Goal: Answer question/provide support: Share knowledge or assist other users

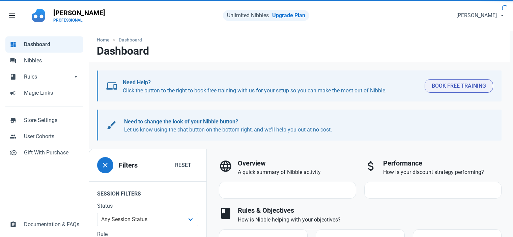
select select "7d"
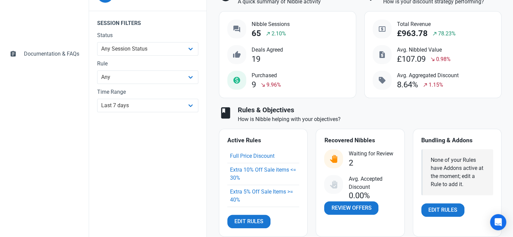
scroll to position [236, 0]
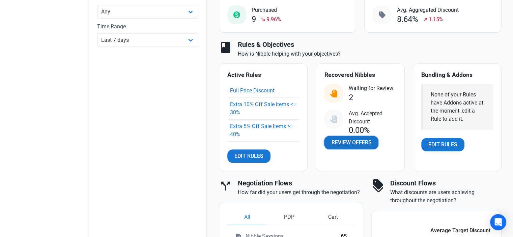
click at [354, 142] on span "Review Offers" at bounding box center [351, 143] width 40 height 8
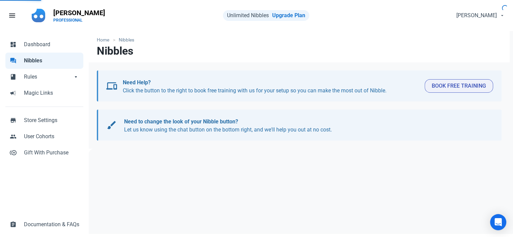
select select "user_offer_available"
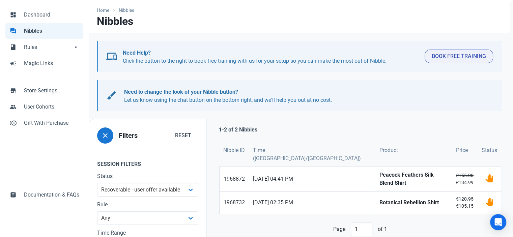
scroll to position [98, 0]
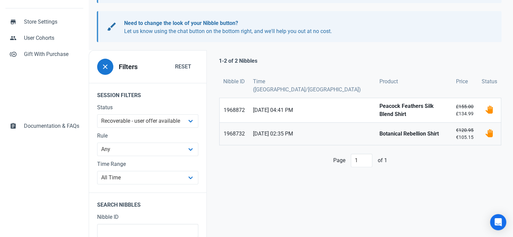
click at [294, 130] on span "[DATE] 02:35 PM" at bounding box center [312, 134] width 118 height 8
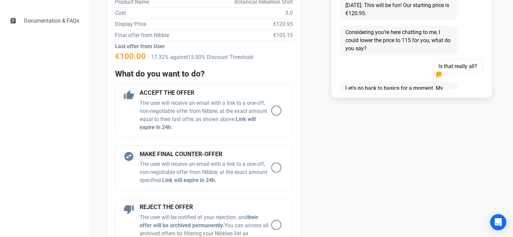
scroll to position [236, 0]
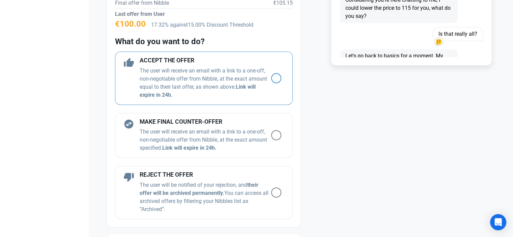
click at [271, 81] on span at bounding box center [276, 78] width 10 height 10
click at [271, 80] on input "radio" at bounding box center [273, 78] width 4 height 4
radio input "true"
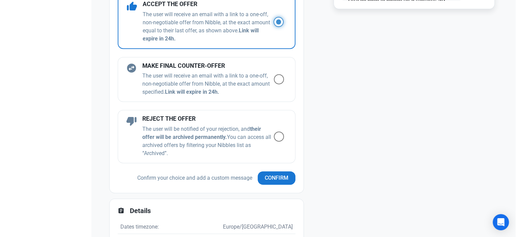
scroll to position [371, 0]
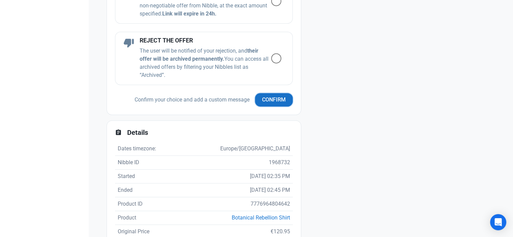
click at [262, 99] on span "Confirm" at bounding box center [274, 100] width 24 height 8
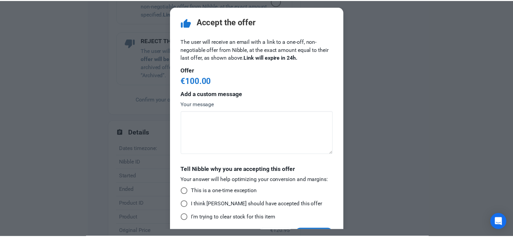
scroll to position [22, 0]
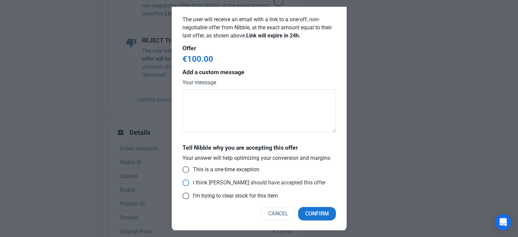
click at [189, 182] on span "I think [PERSON_NAME] should have accepted this offer" at bounding box center [257, 182] width 136 height 7
click at [186, 182] on input "I think [PERSON_NAME] should have accepted this offer" at bounding box center [184, 183] width 4 height 4
radio input "true"
click at [316, 216] on span "Confirm" at bounding box center [317, 214] width 24 height 8
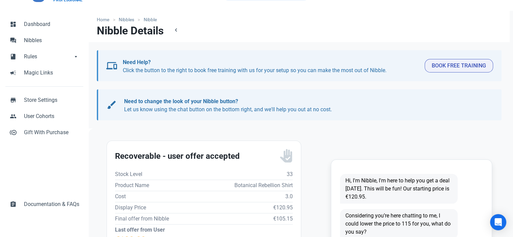
scroll to position [0, 0]
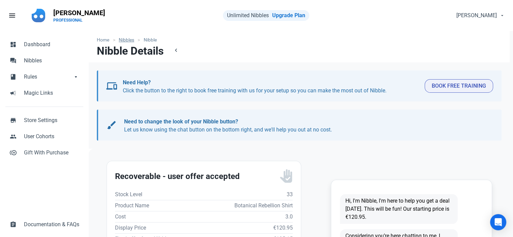
click at [120, 41] on link "Nibbles" at bounding box center [126, 39] width 23 height 7
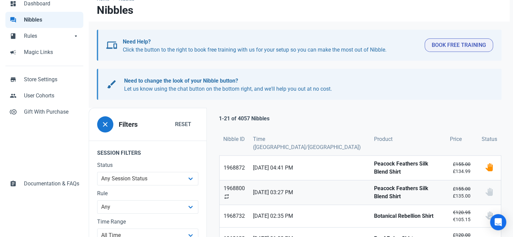
scroll to position [67, 0]
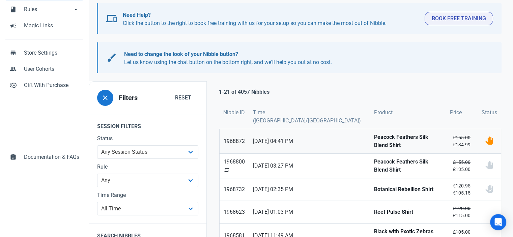
click at [233, 134] on link "1968872" at bounding box center [233, 141] width 29 height 24
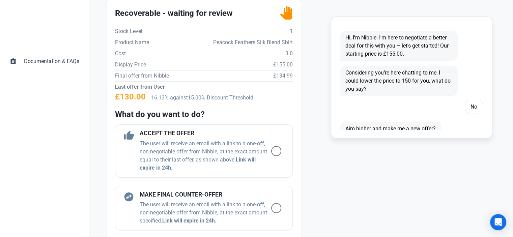
scroll to position [236, 0]
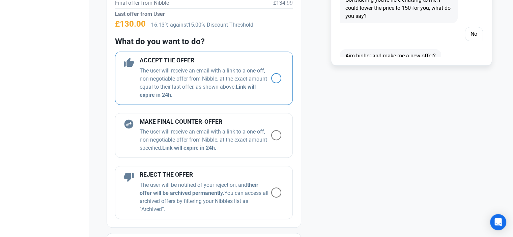
click at [271, 78] on span at bounding box center [276, 78] width 10 height 10
click at [271, 78] on input "radio" at bounding box center [273, 78] width 4 height 4
radio input "true"
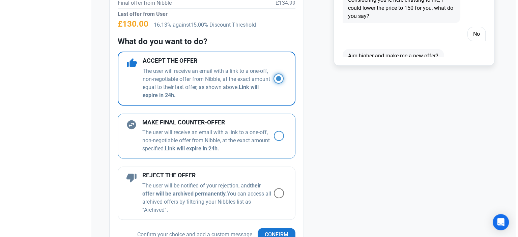
scroll to position [337, 0]
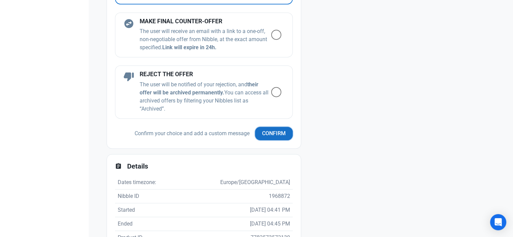
click at [263, 134] on span "Confirm" at bounding box center [274, 133] width 24 height 8
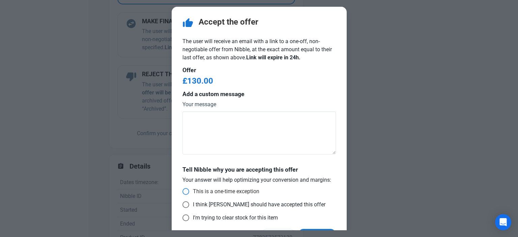
click at [182, 191] on span at bounding box center [185, 191] width 7 height 7
click at [182, 191] on input "This is a one-time exception" at bounding box center [184, 191] width 4 height 4
radio input "true"
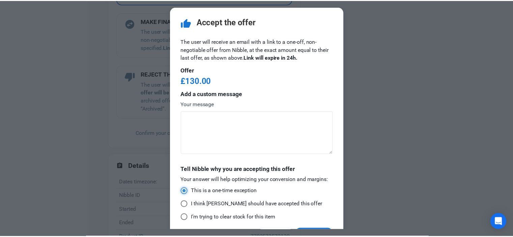
scroll to position [22, 0]
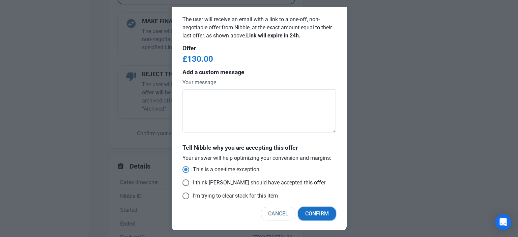
click at [313, 213] on span "Confirm" at bounding box center [317, 214] width 24 height 8
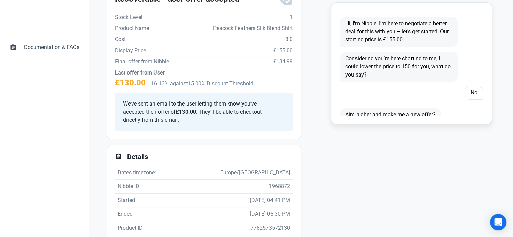
scroll to position [0, 0]
